Goal: Task Accomplishment & Management: Manage account settings

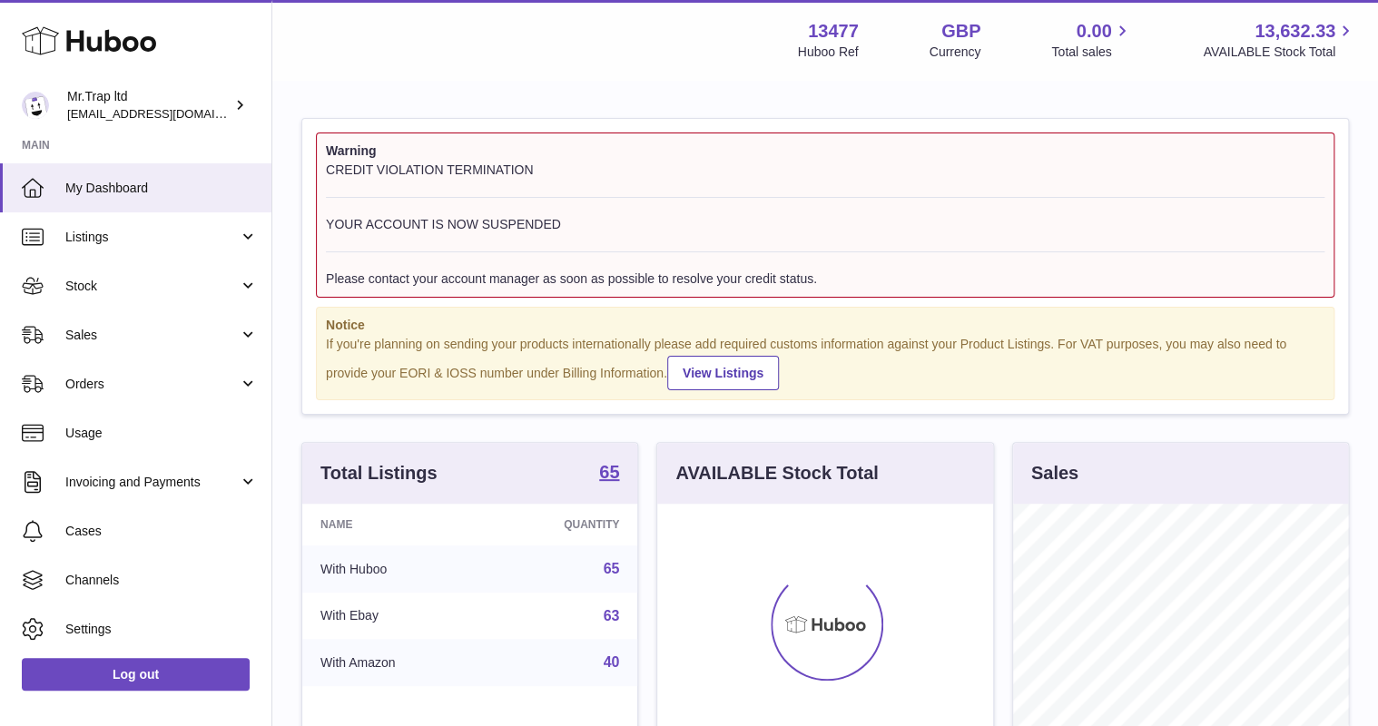
scroll to position [283, 335]
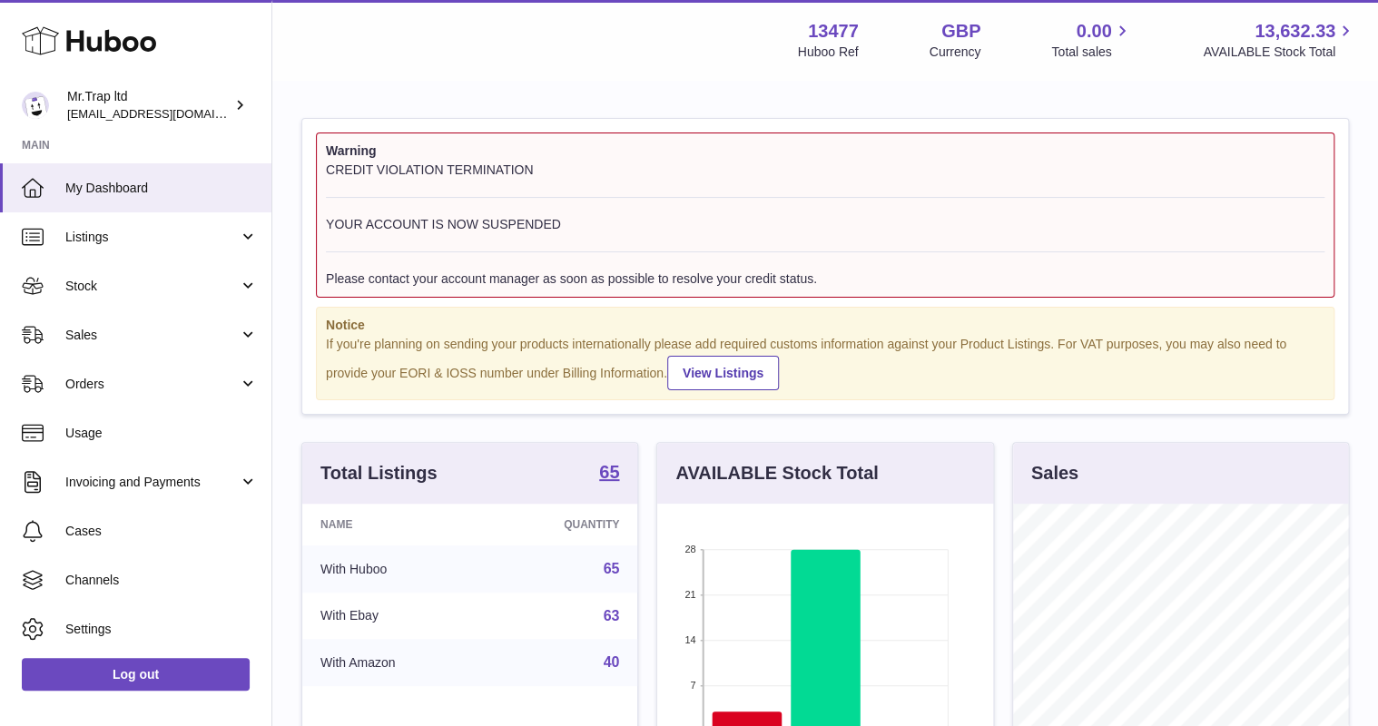
click at [113, 335] on span "Sales" at bounding box center [151, 335] width 173 height 17
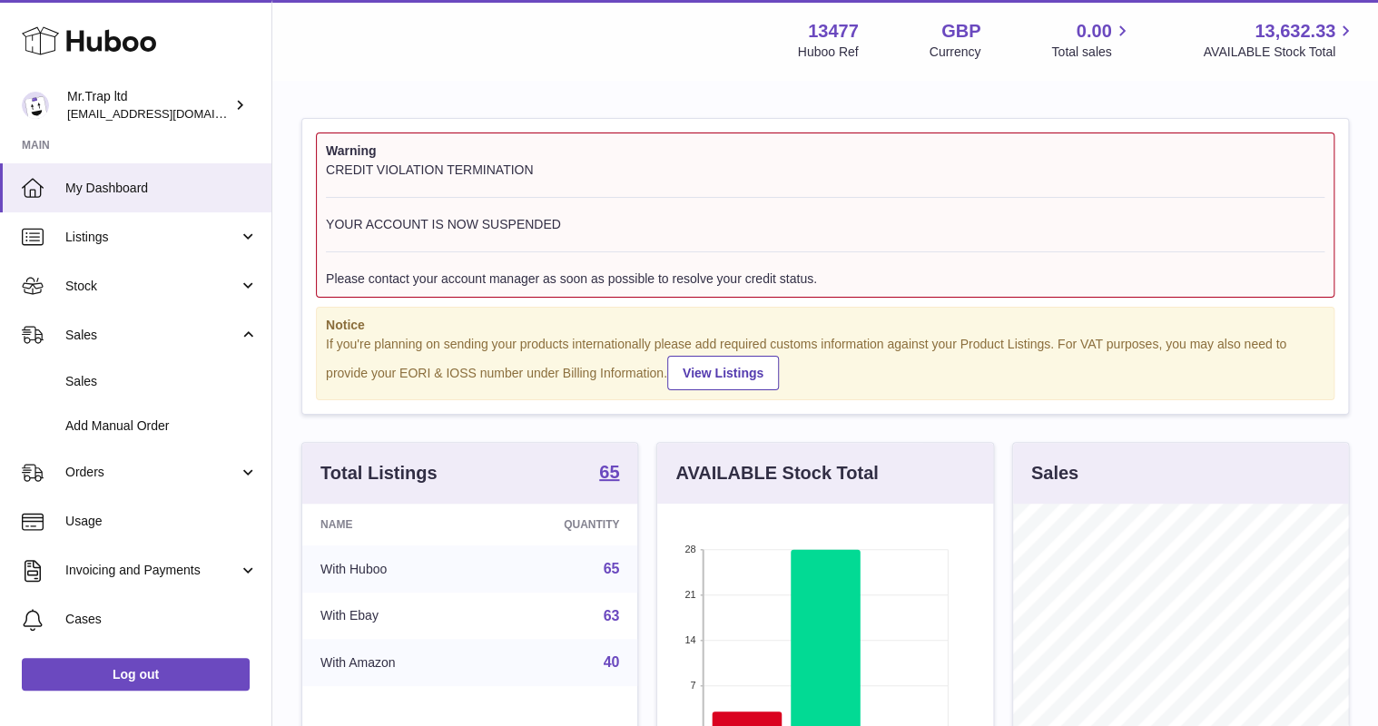
click at [120, 368] on link "Sales" at bounding box center [135, 381] width 271 height 44
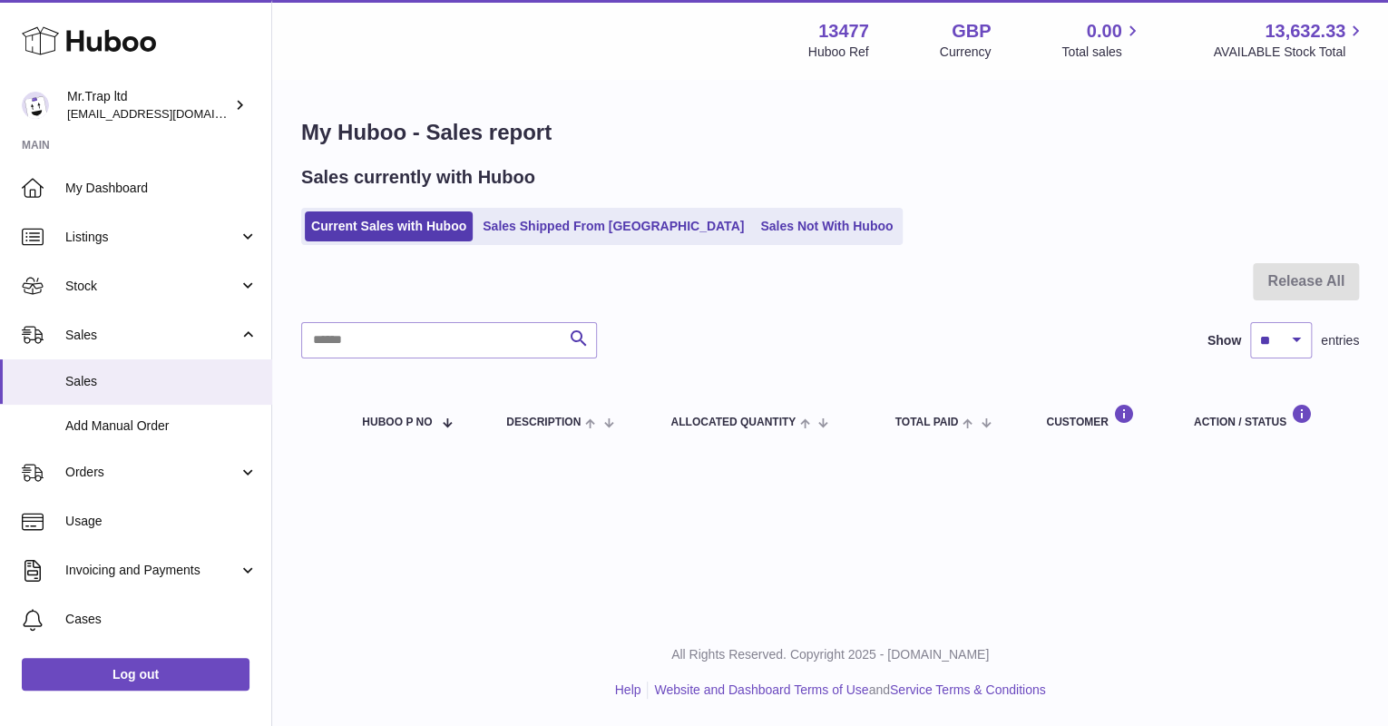
click at [754, 234] on link "Sales Not With Huboo" at bounding box center [826, 226] width 145 height 30
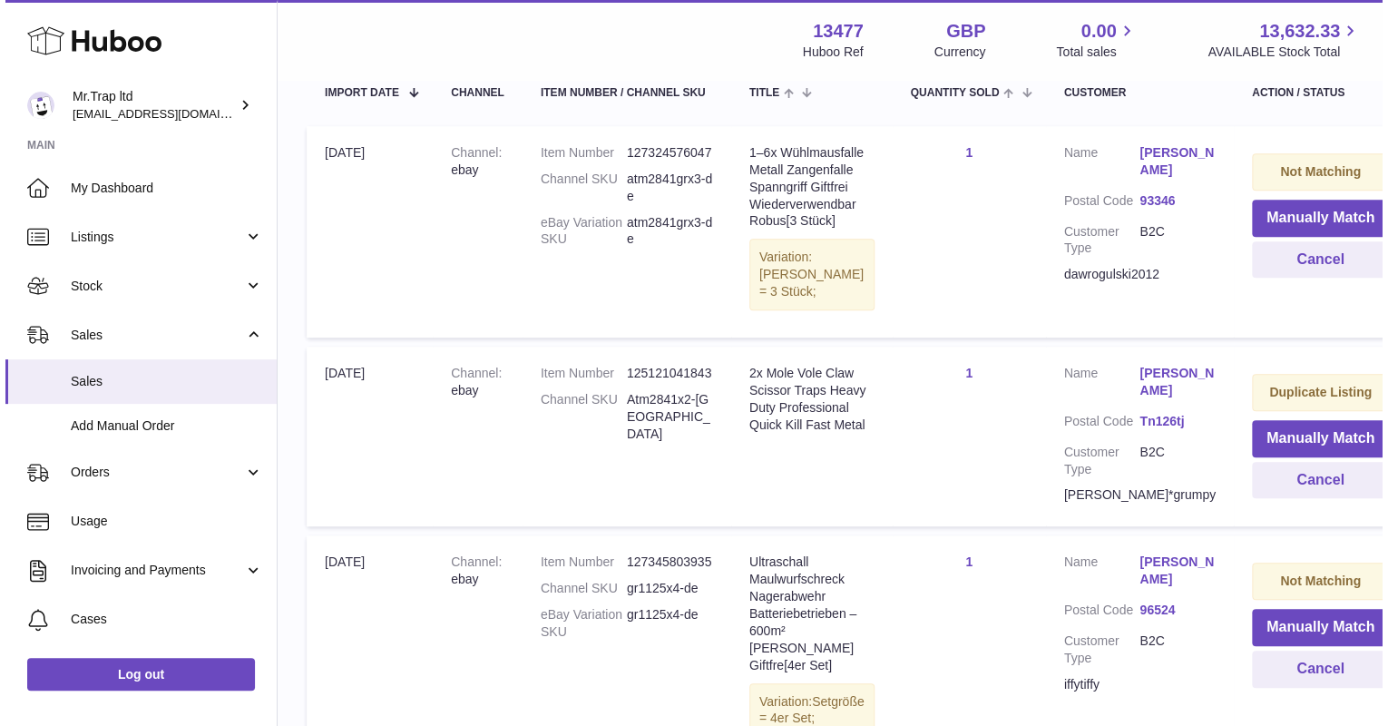
scroll to position [213, 0]
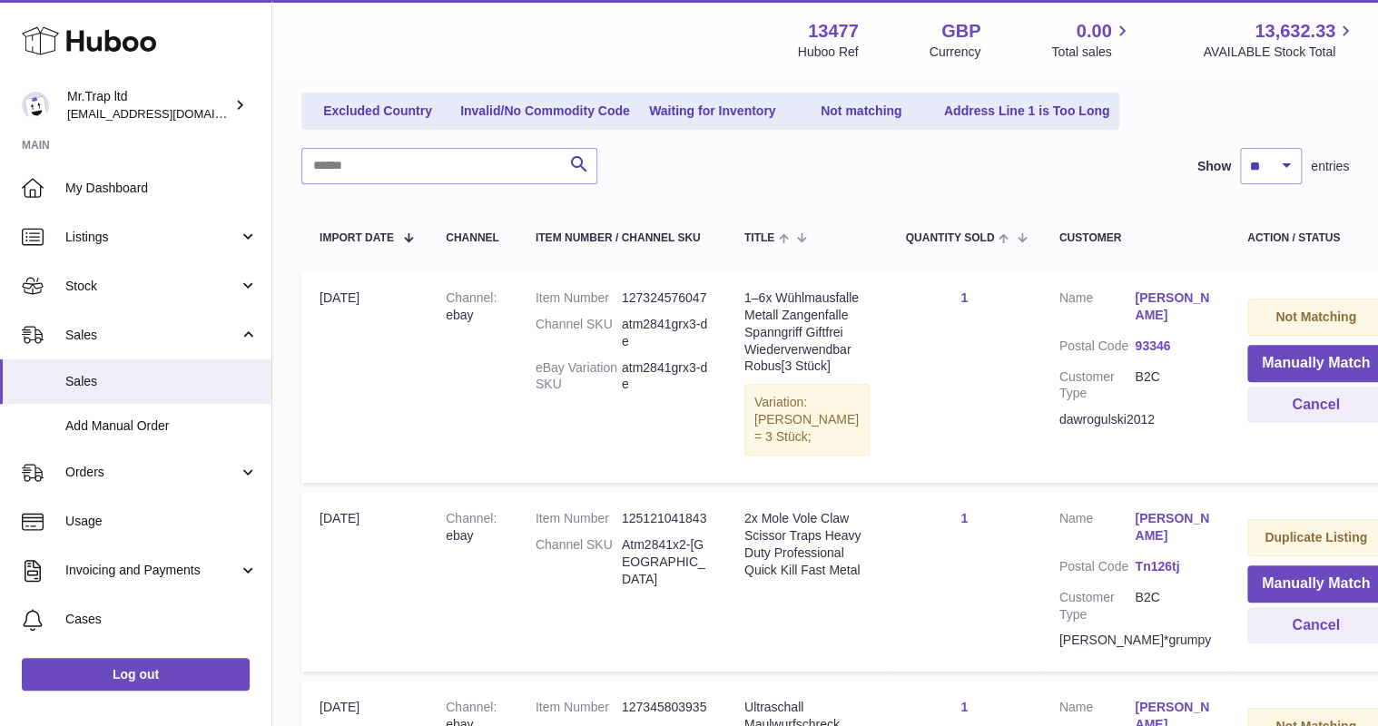
click at [1134, 306] on link "[PERSON_NAME]" at bounding box center [1172, 306] width 76 height 34
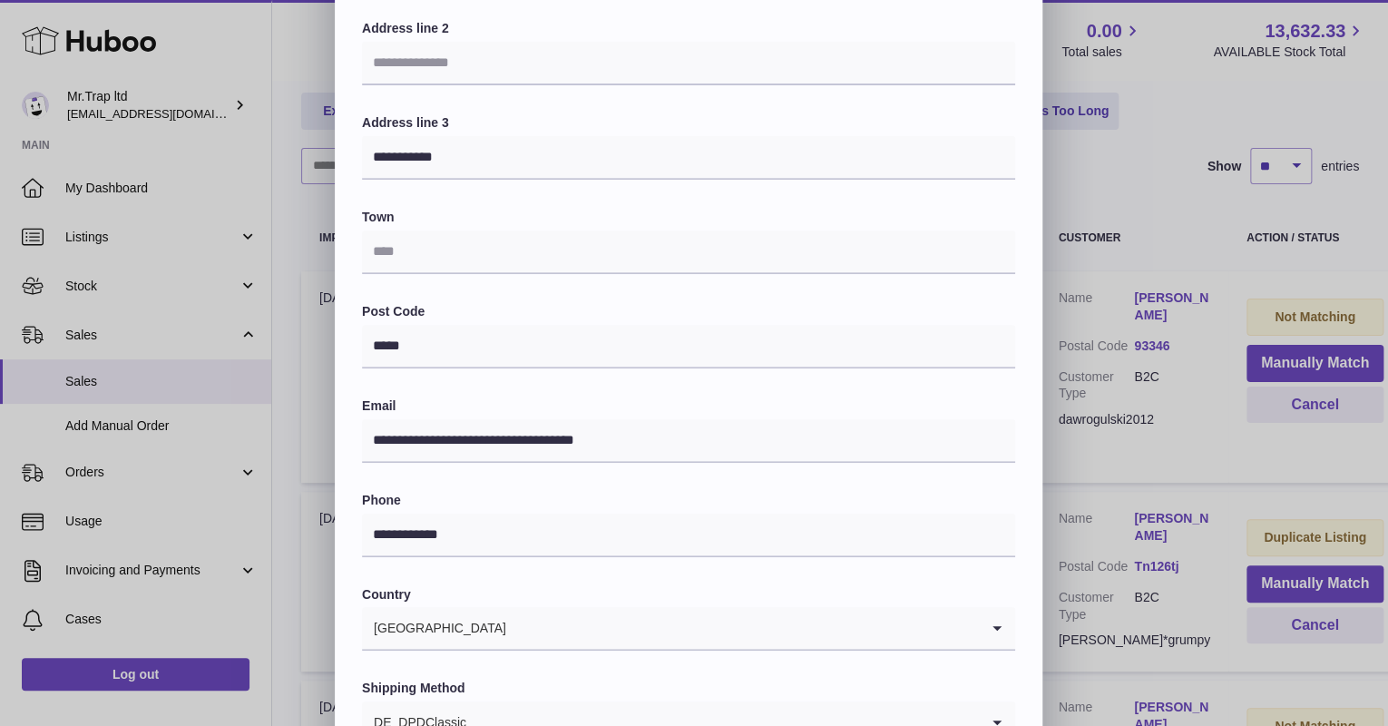
scroll to position [290, 0]
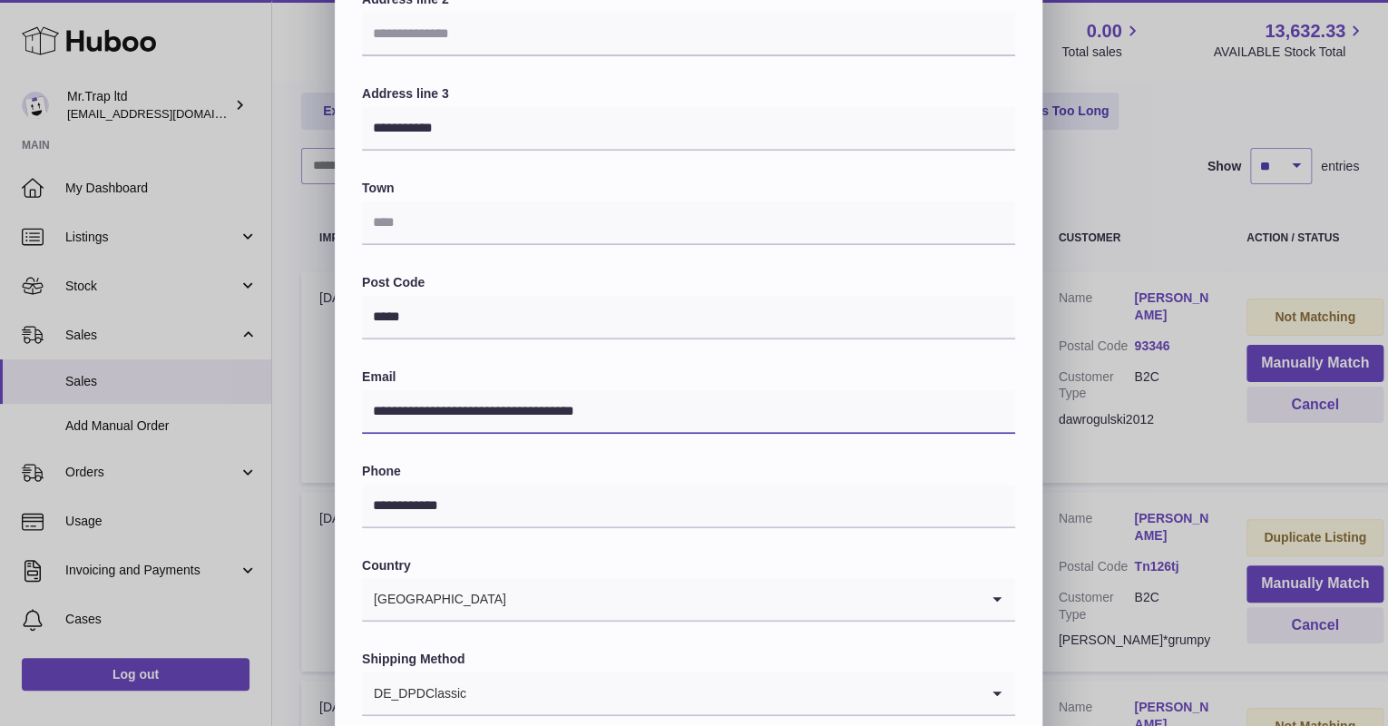
drag, startPoint x: 688, startPoint y: 410, endPoint x: 320, endPoint y: 425, distance: 367.8
click at [320, 425] on div "**********" at bounding box center [694, 254] width 1388 height 1089
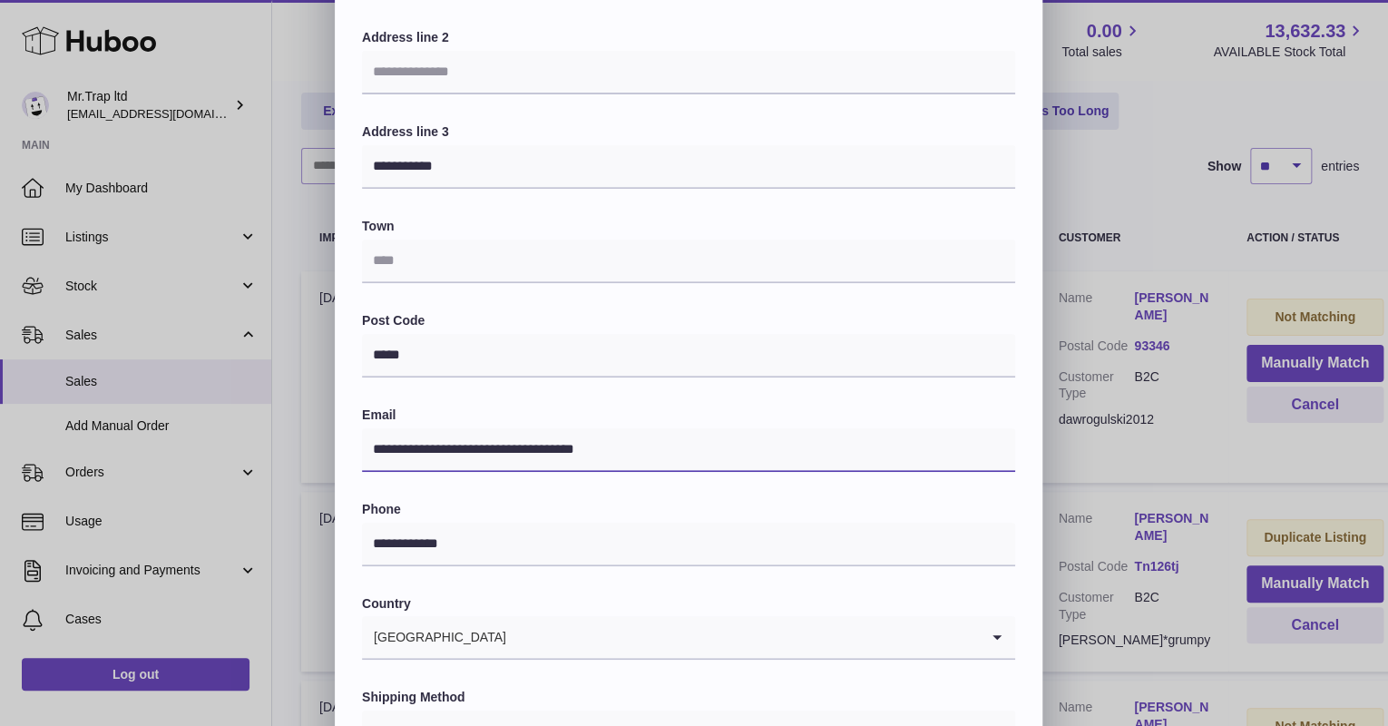
scroll to position [218, 0]
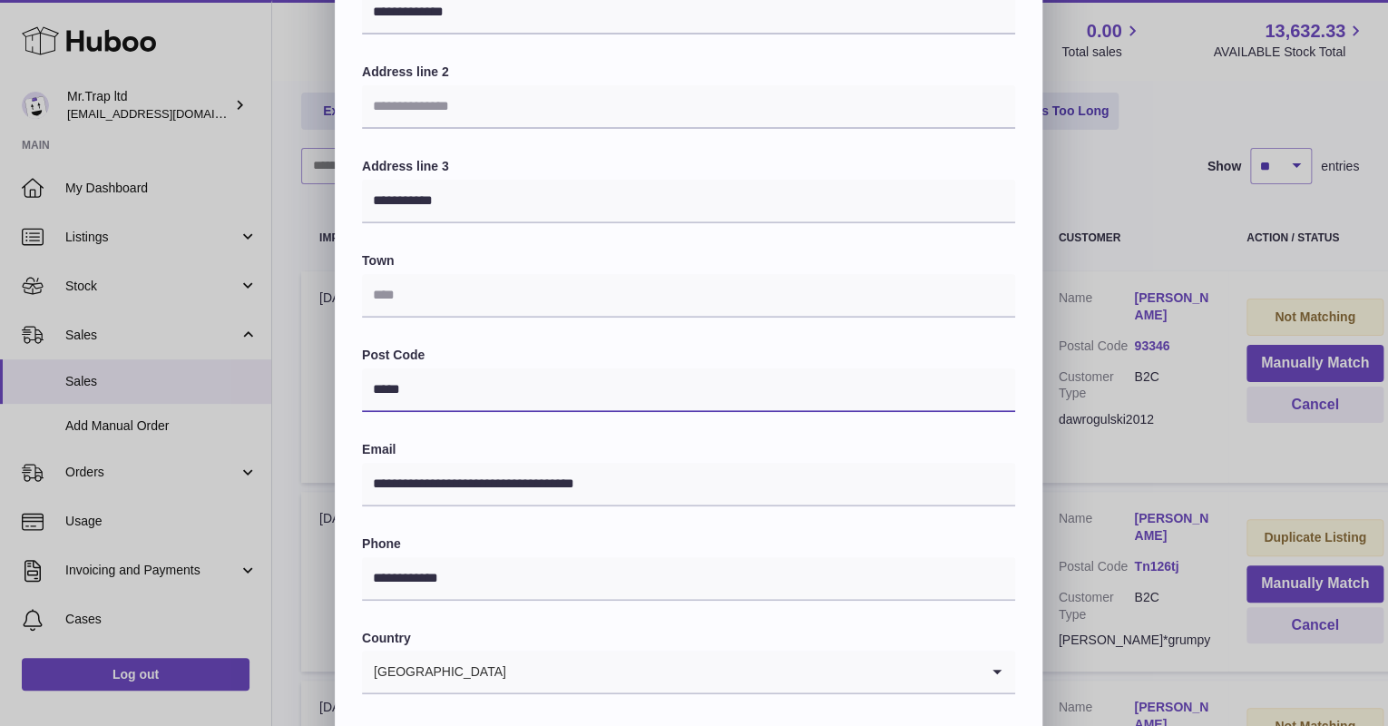
drag, startPoint x: 426, startPoint y: 397, endPoint x: 325, endPoint y: 397, distance: 100.7
click at [325, 397] on div "**********" at bounding box center [694, 326] width 1388 height 1089
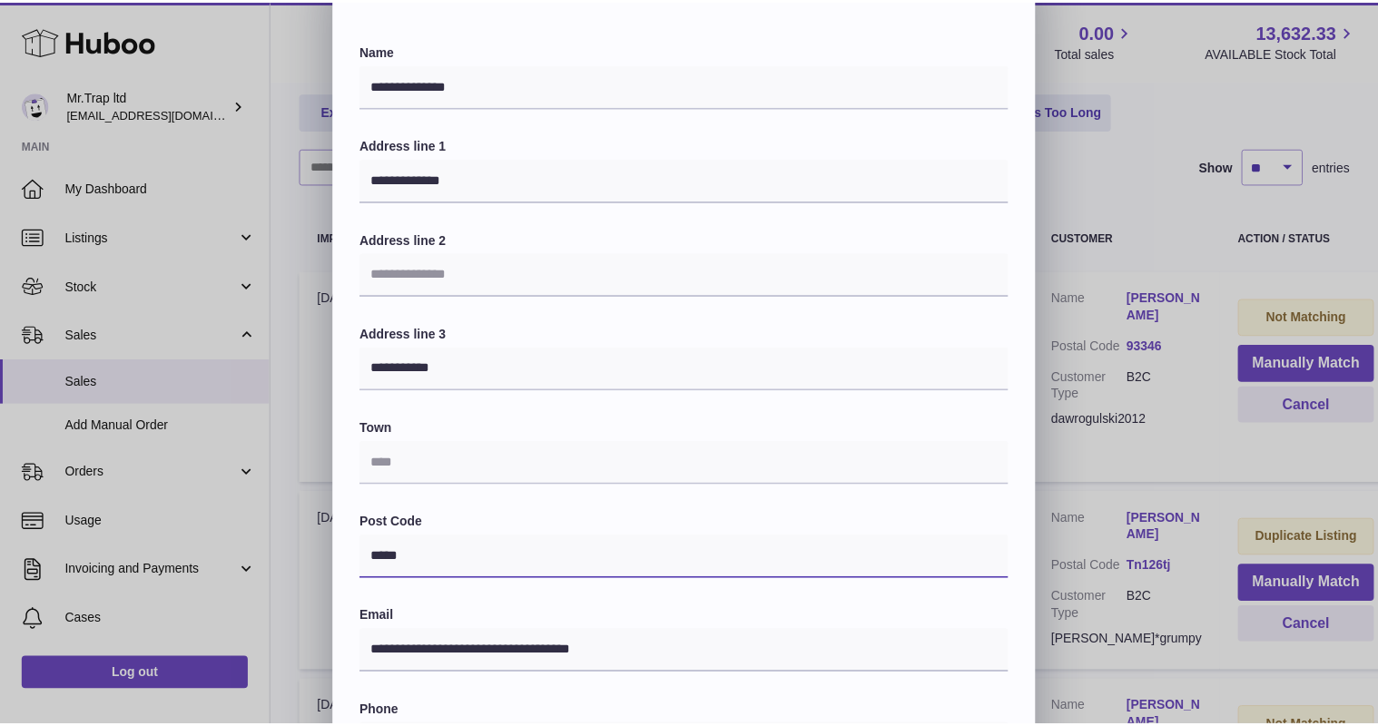
scroll to position [0, 0]
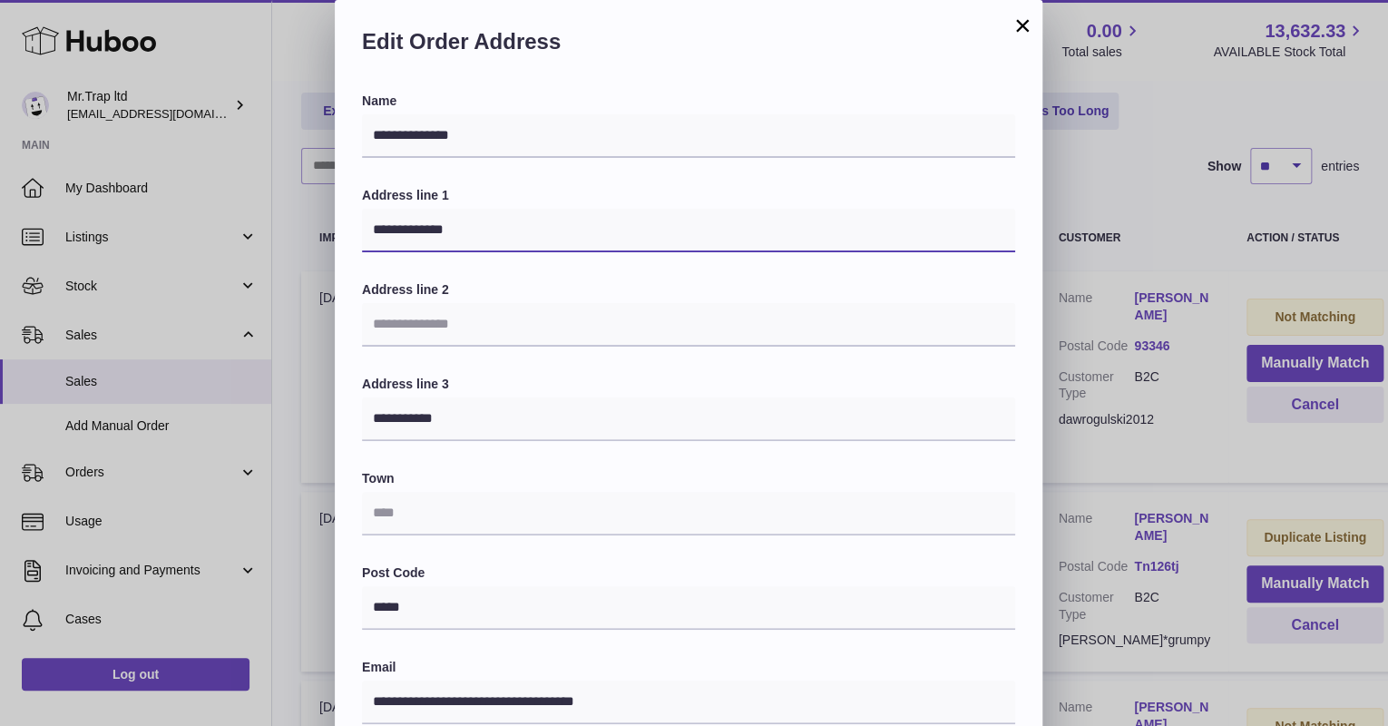
drag, startPoint x: 429, startPoint y: 233, endPoint x: 362, endPoint y: 231, distance: 67.2
click at [362, 231] on input "**********" at bounding box center [688, 231] width 653 height 44
click at [1115, 253] on div "**********" at bounding box center [694, 544] width 1388 height 1089
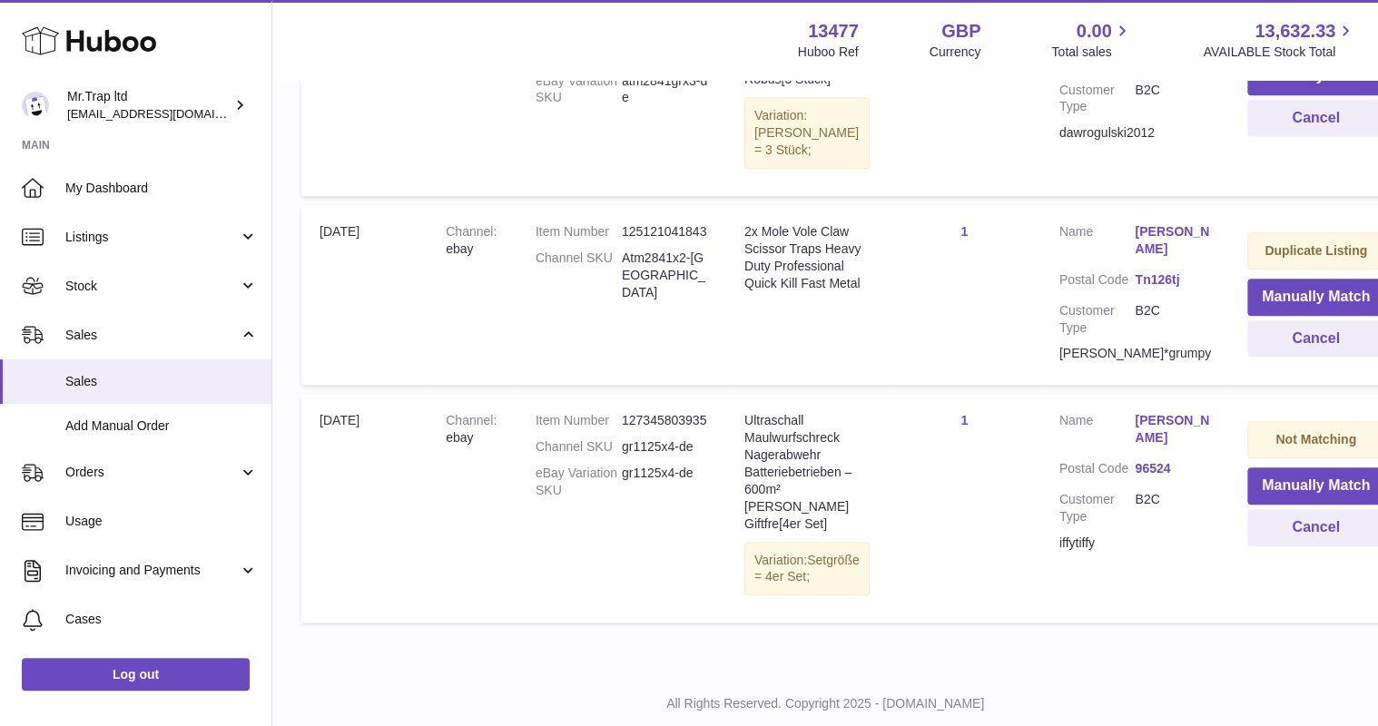
scroll to position [576, 0]
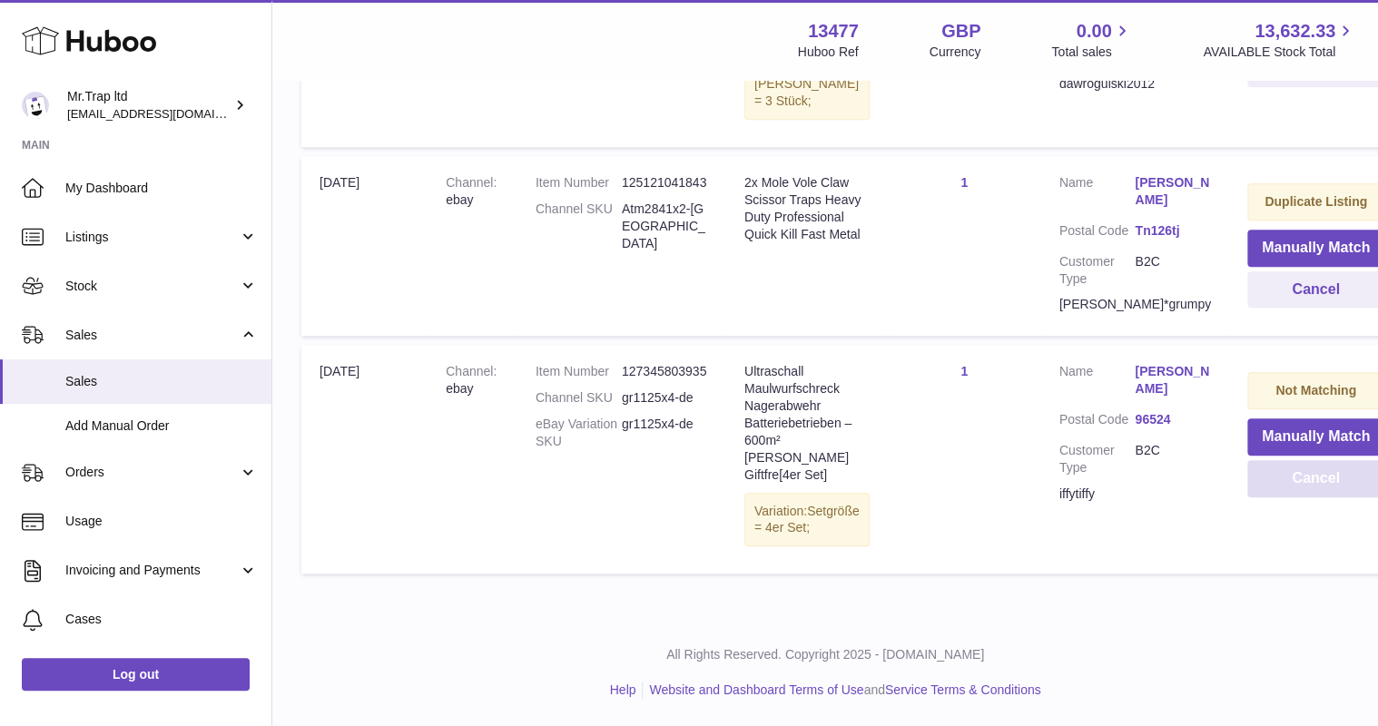
click at [1247, 482] on button "Cancel" at bounding box center [1315, 478] width 137 height 37
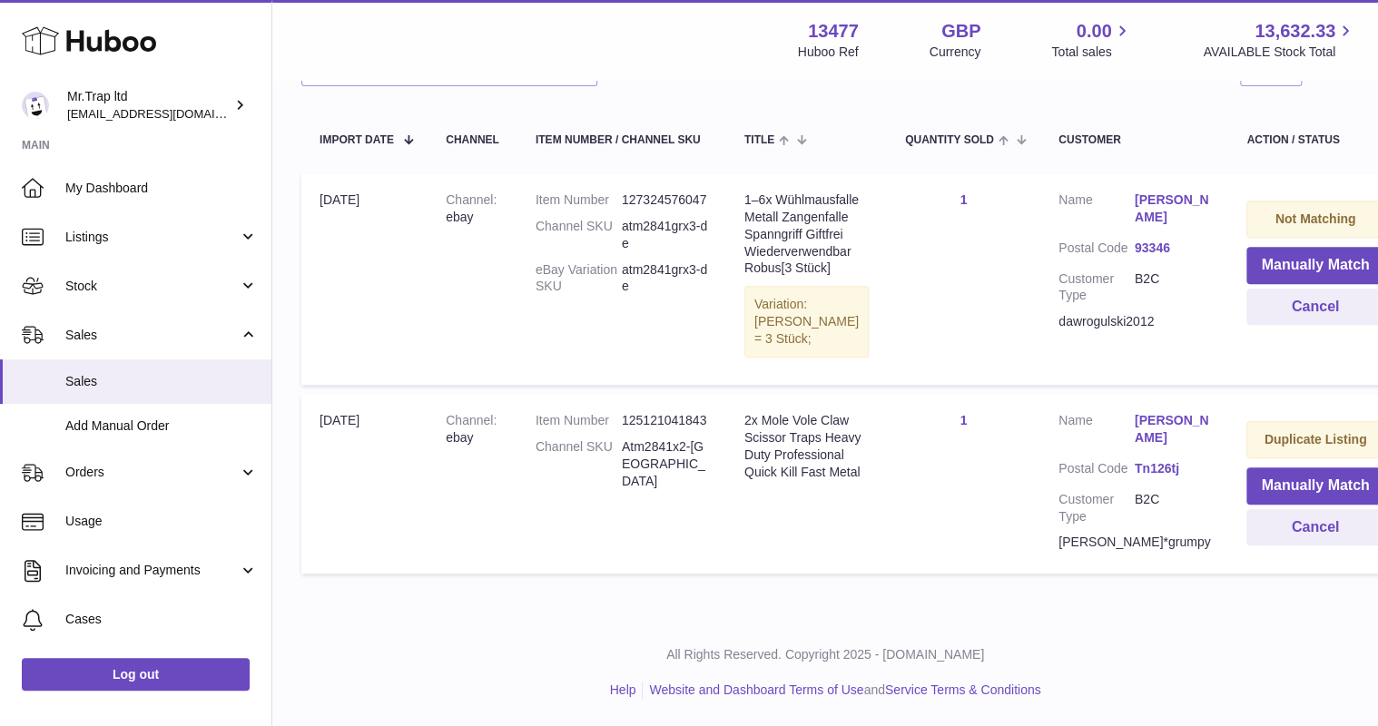
scroll to position [267, 0]
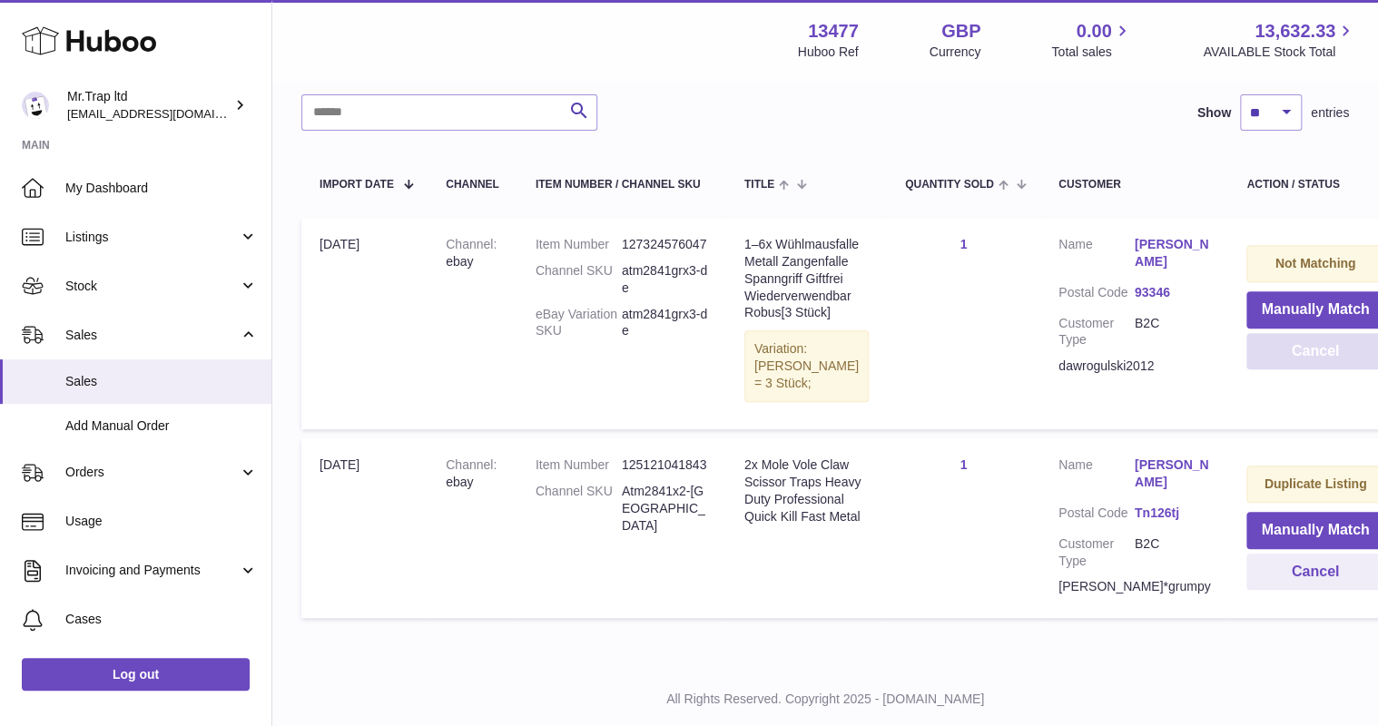
click at [1246, 355] on button "Cancel" at bounding box center [1314, 351] width 137 height 37
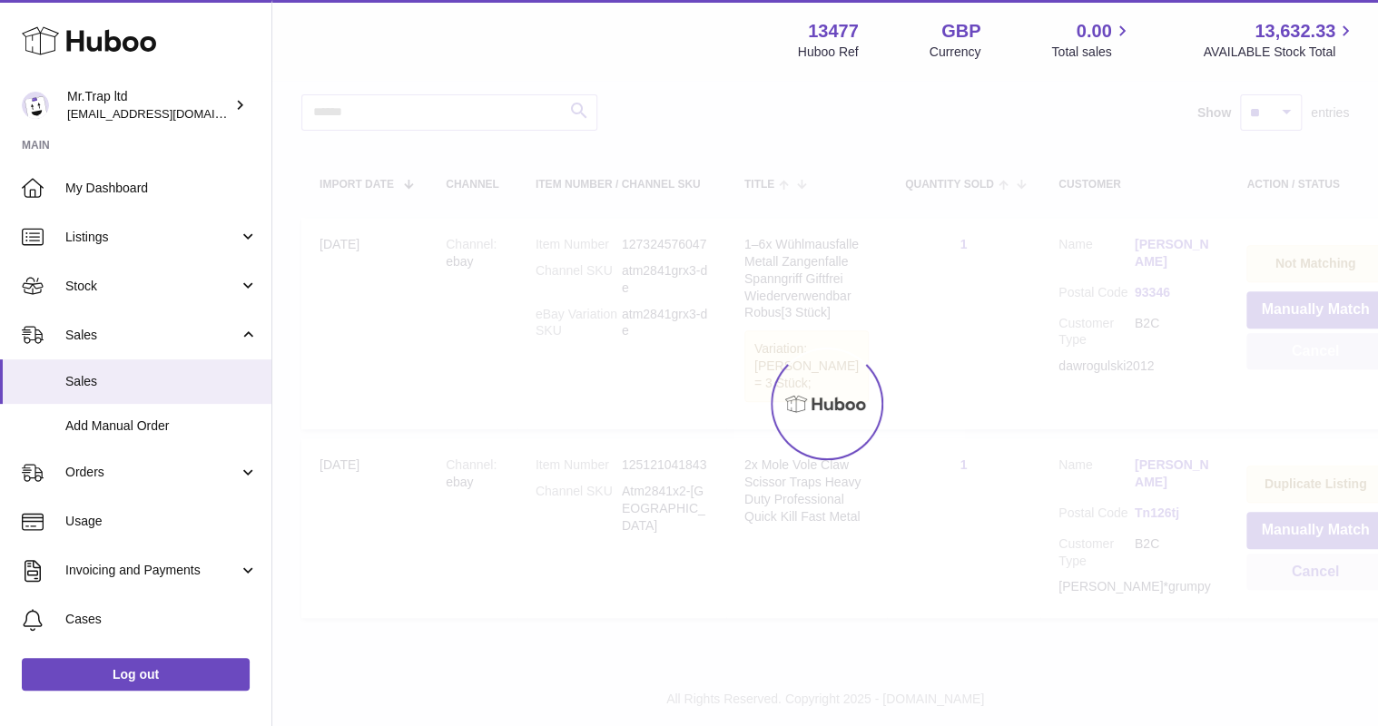
scroll to position [102, 0]
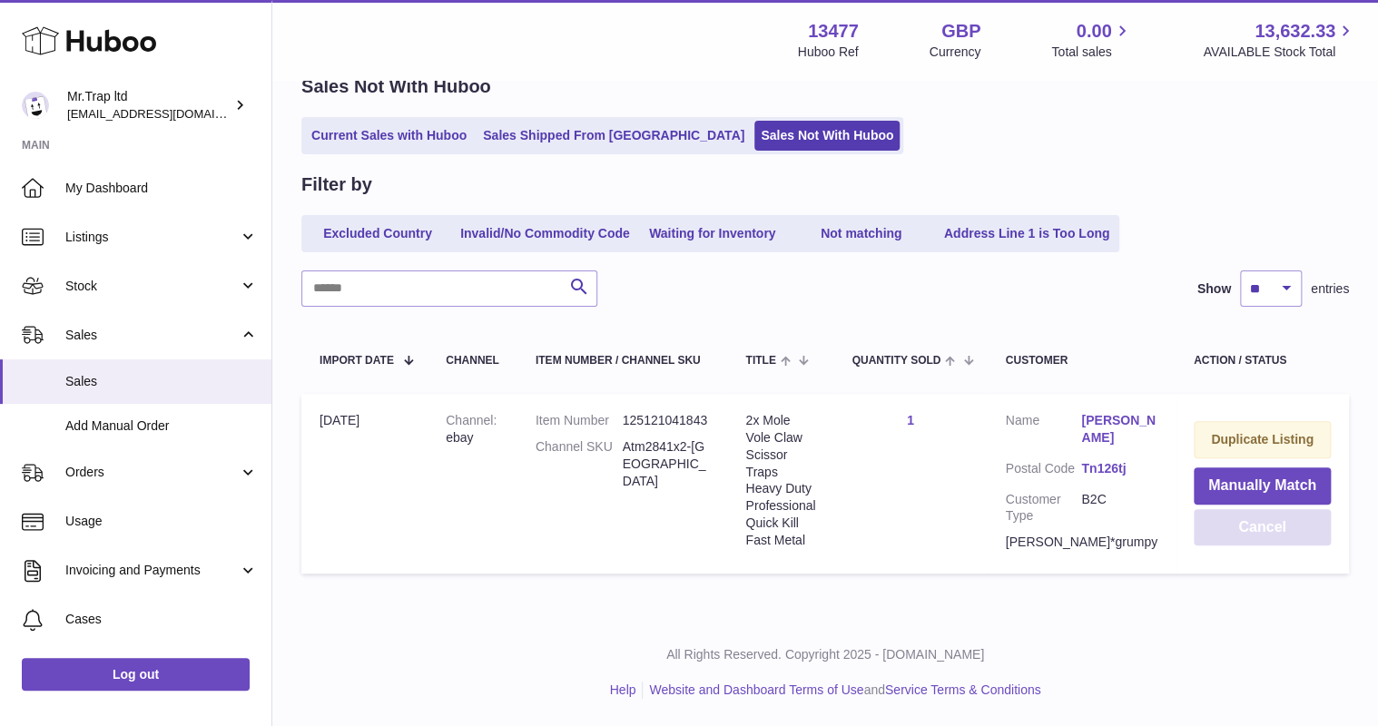
click at [1224, 519] on button "Cancel" at bounding box center [1261, 527] width 137 height 37
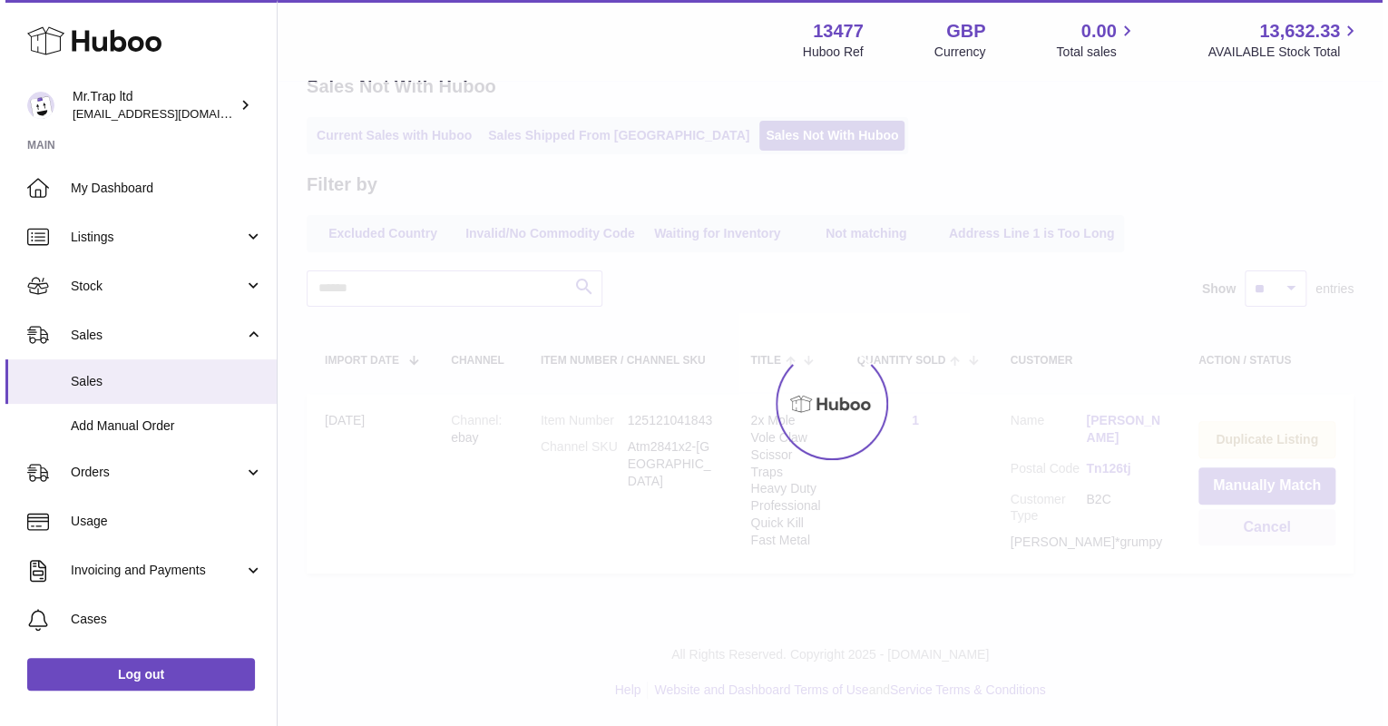
scroll to position [0, 0]
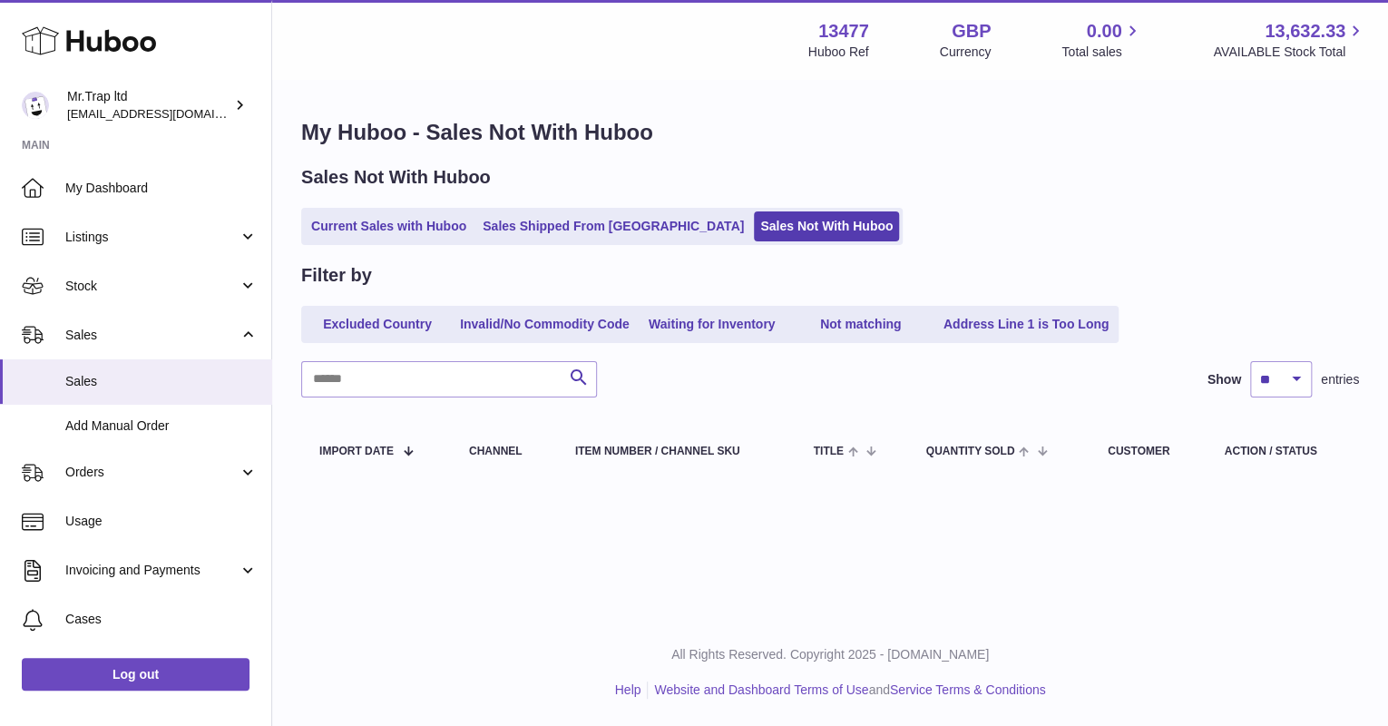
click at [123, 176] on link "My Dashboard" at bounding box center [135, 187] width 271 height 49
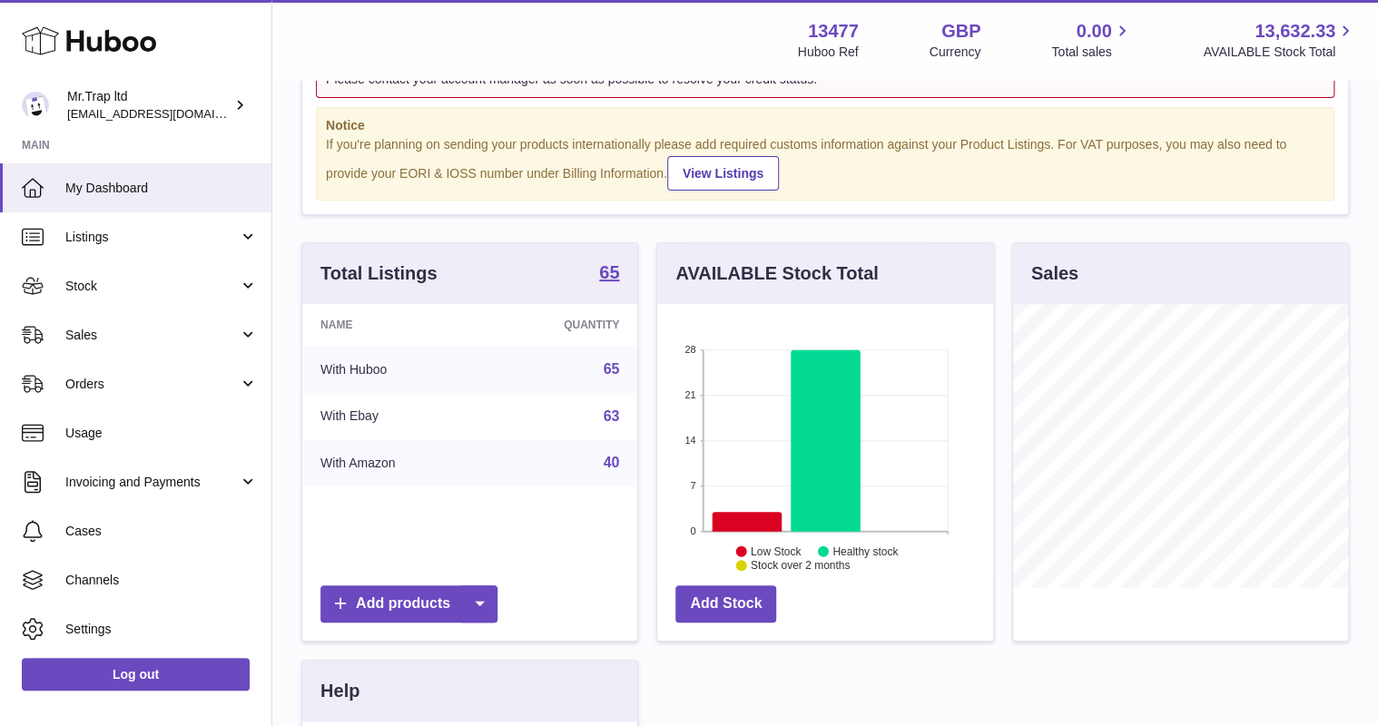
scroll to position [218, 0]
